Goal: Information Seeking & Learning: Learn about a topic

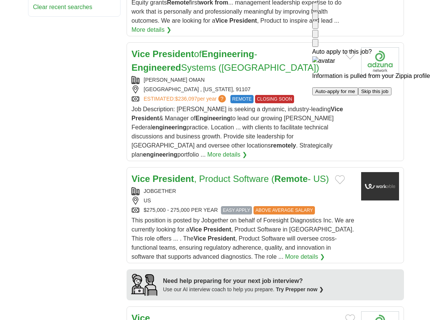
scroll to position [606, 0]
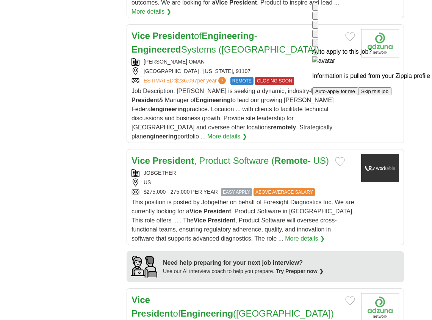
click at [315, 8] on img at bounding box center [315, 8] width 0 height 0
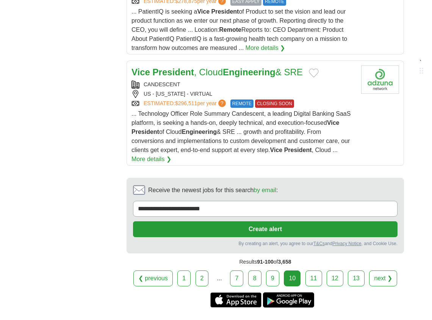
scroll to position [1212, 0]
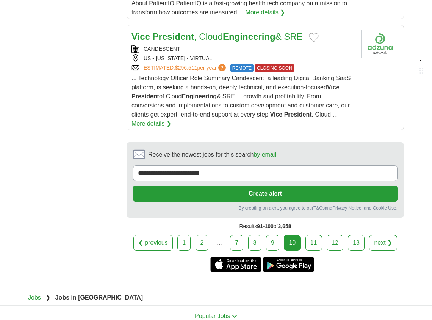
click at [314, 235] on link "11" at bounding box center [313, 243] width 17 height 16
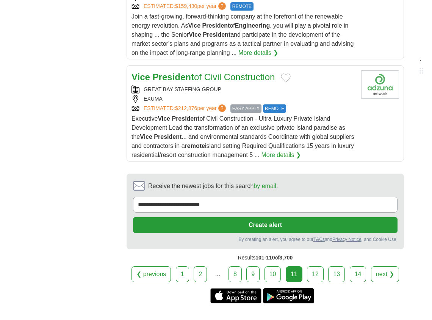
scroll to position [1136, 0]
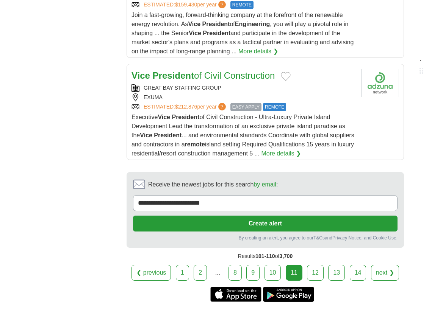
click at [322, 265] on link "12" at bounding box center [315, 273] width 17 height 16
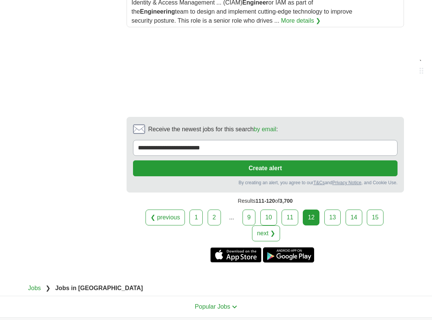
scroll to position [1288, 0]
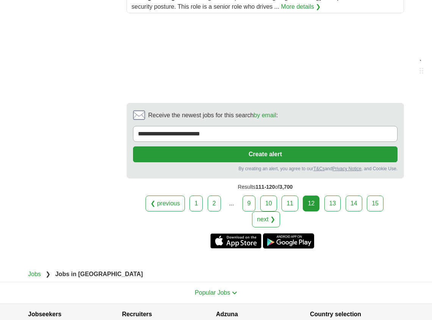
click at [324, 196] on link "13" at bounding box center [332, 204] width 17 height 16
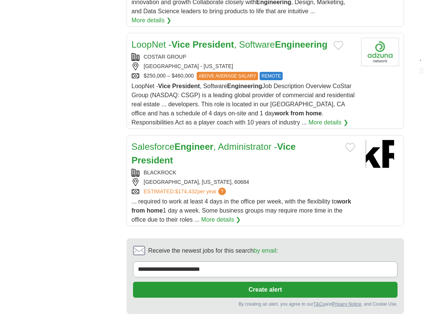
scroll to position [1221, 0]
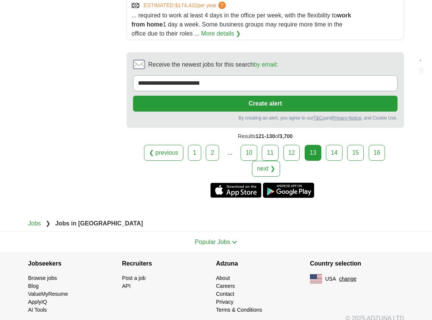
click at [328, 145] on link "14" at bounding box center [334, 153] width 17 height 16
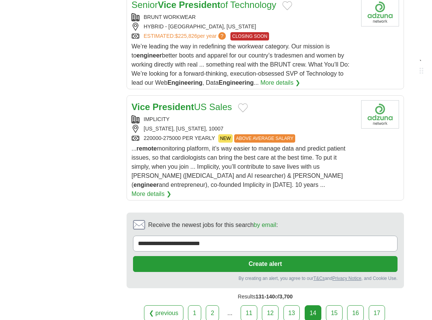
scroll to position [1212, 0]
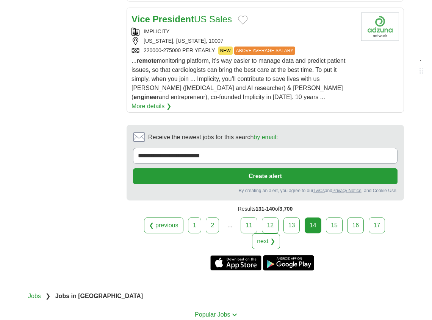
click at [329, 218] on link "15" at bounding box center [334, 226] width 17 height 16
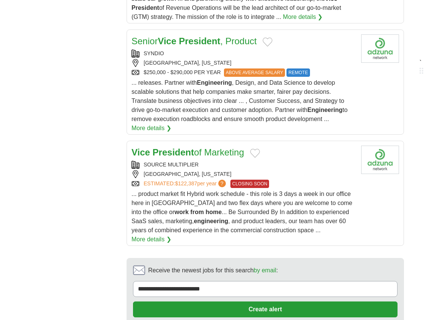
scroll to position [1136, 0]
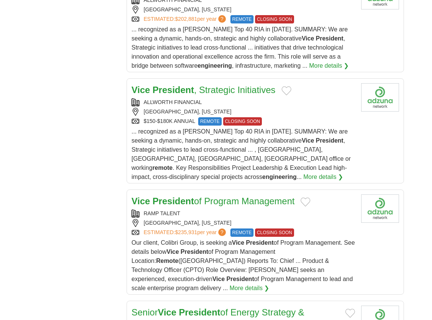
scroll to position [985, 0]
